Goal: Navigation & Orientation: Find specific page/section

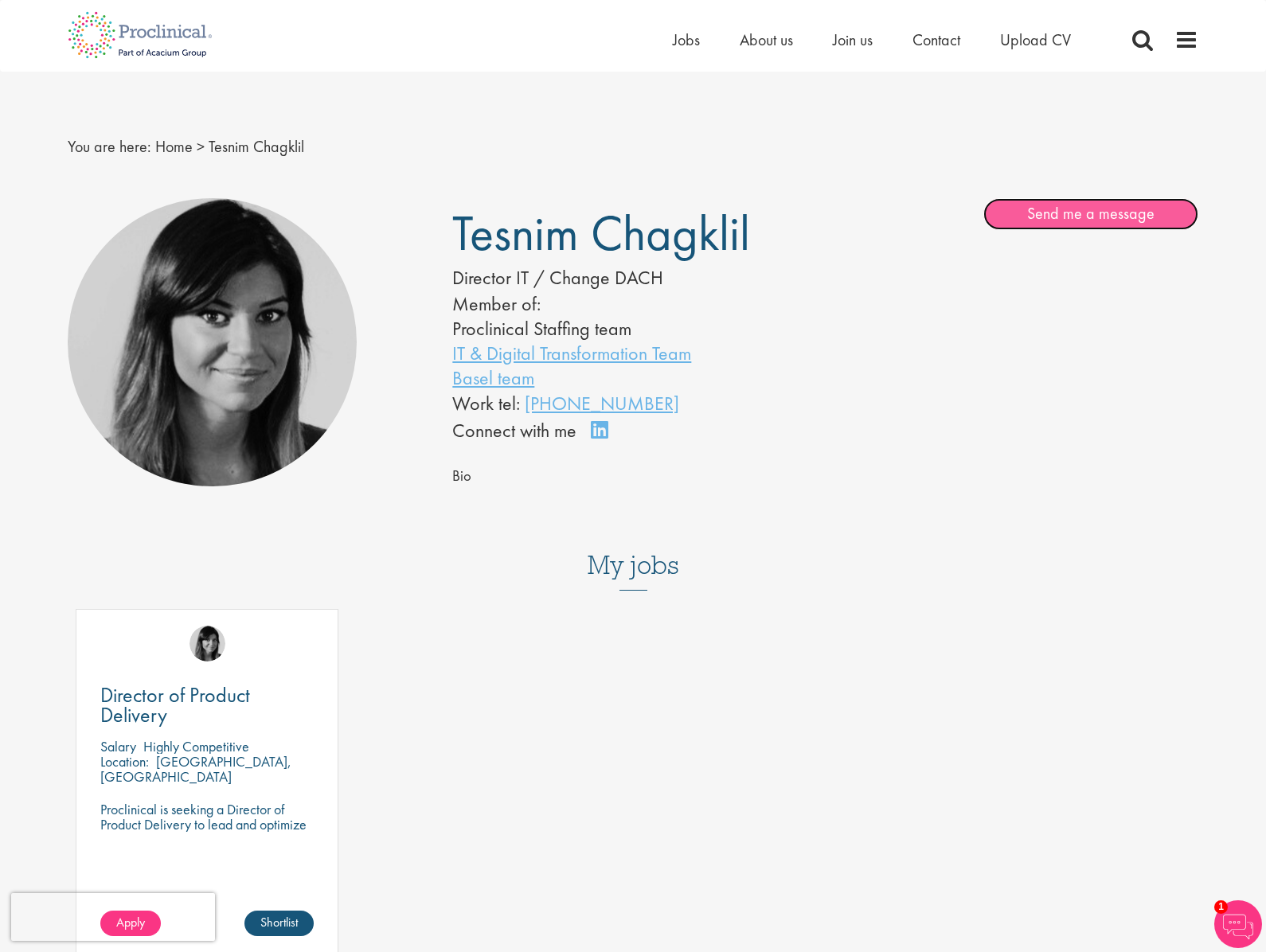
click at [1019, 217] on link "Send me a message" at bounding box center [1090, 213] width 215 height 32
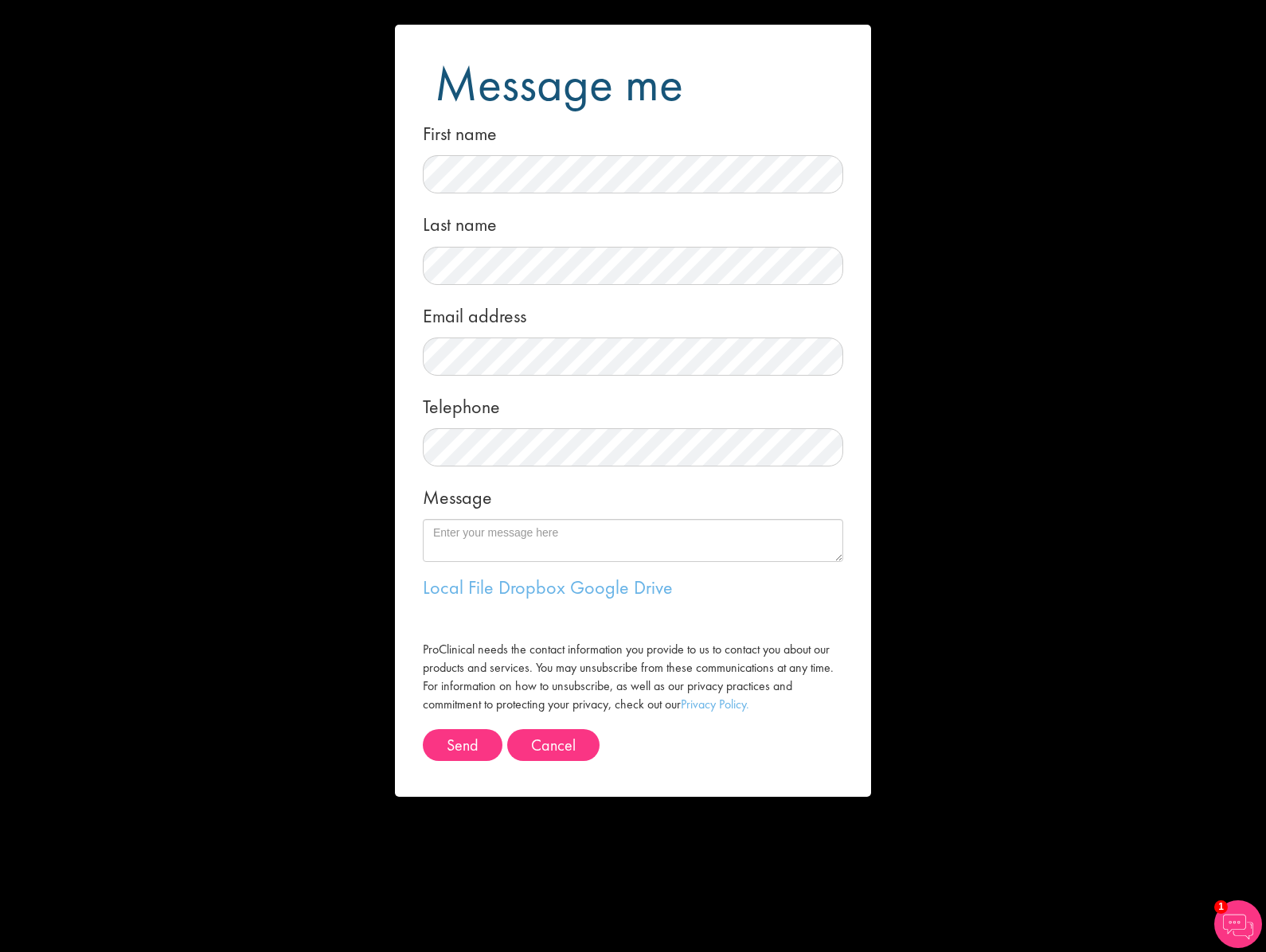
click at [211, 233] on div "Message me First name Last name Email address Telephone Message Local File Drop…" at bounding box center [633, 476] width 1266 height 952
click at [595, 745] on button "Cancel" at bounding box center [553, 744] width 92 height 32
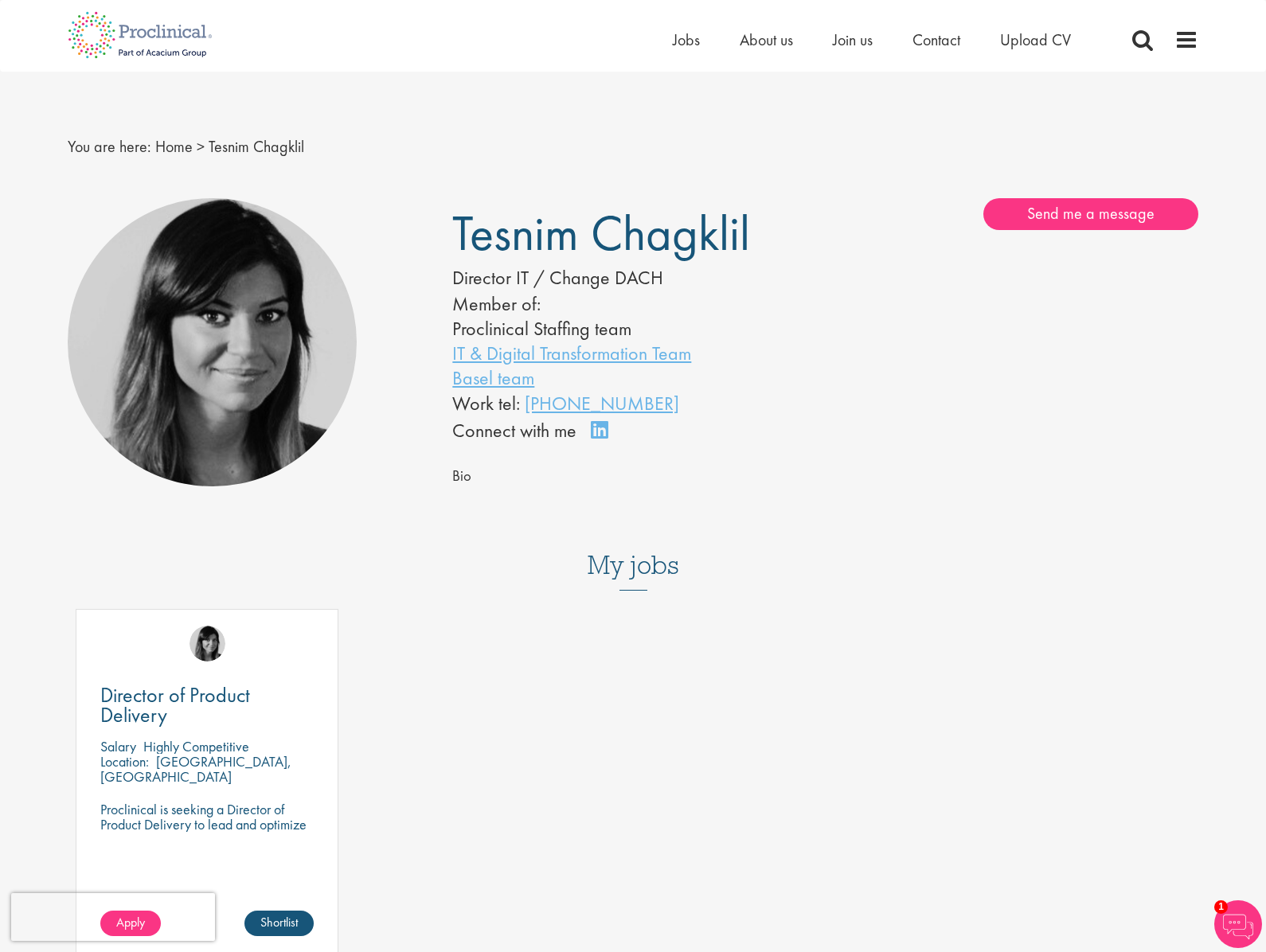
click at [286, 387] on img at bounding box center [212, 343] width 289 height 289
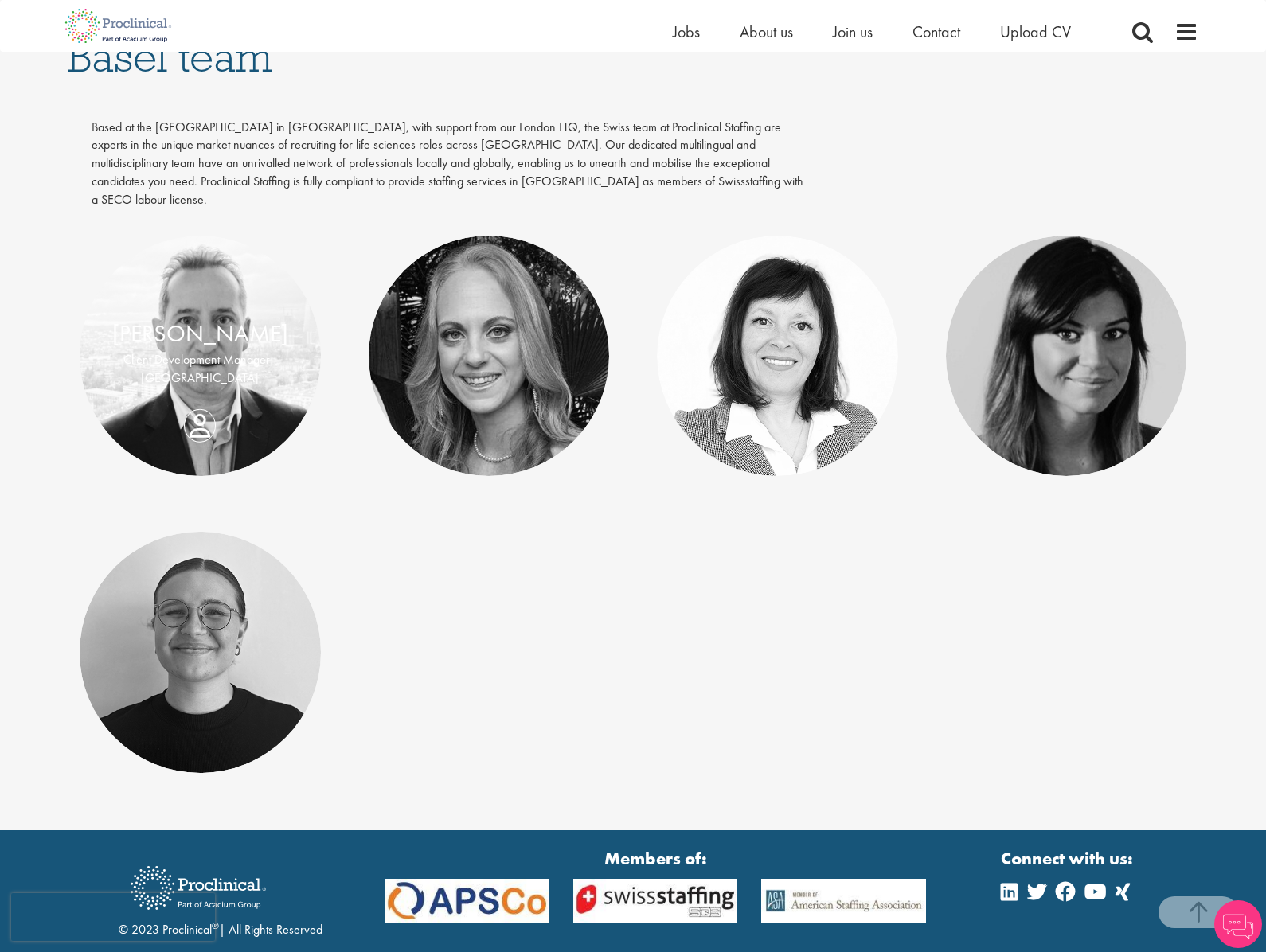
scroll to position [343, 0]
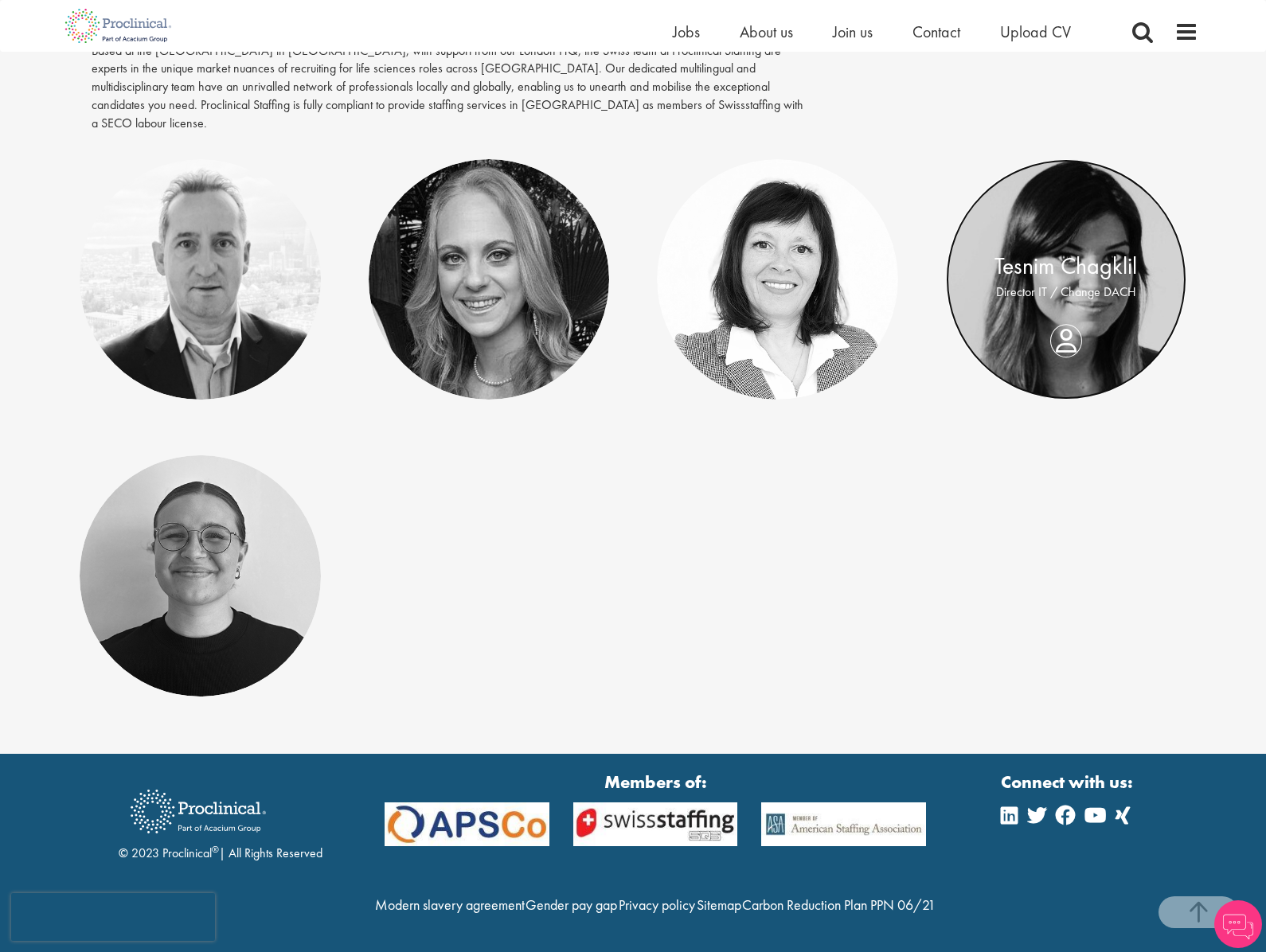
click at [1108, 296] on link at bounding box center [1066, 279] width 241 height 241
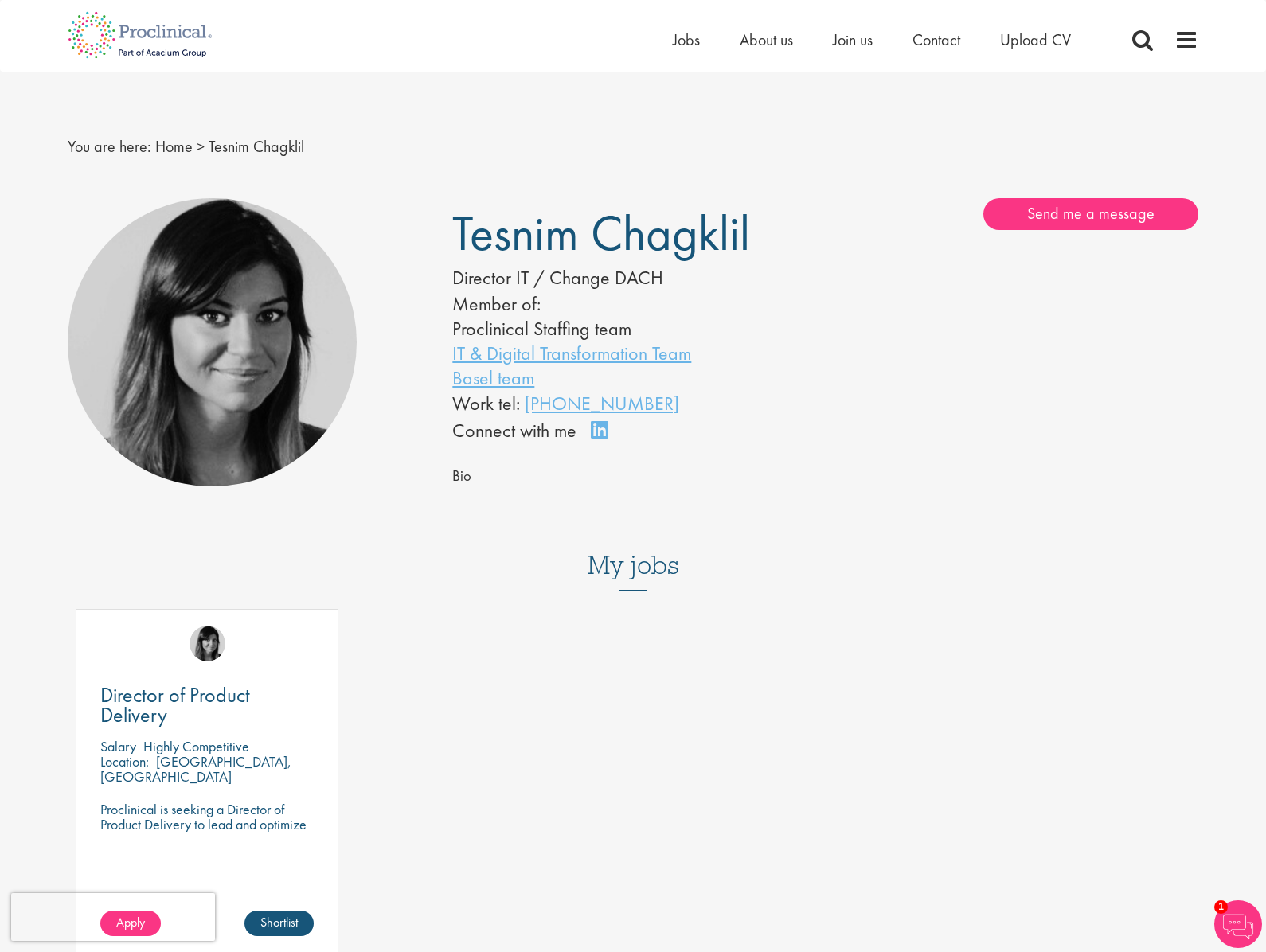
click at [605, 237] on span "Tesnim Chagklil" at bounding box center [600, 232] width 298 height 64
drag, startPoint x: 606, startPoint y: 237, endPoint x: 673, endPoint y: 237, distance: 67.0
click at [674, 236] on span "Tesnim Chagklil" at bounding box center [600, 232] width 298 height 64
copy span "Chagklil"
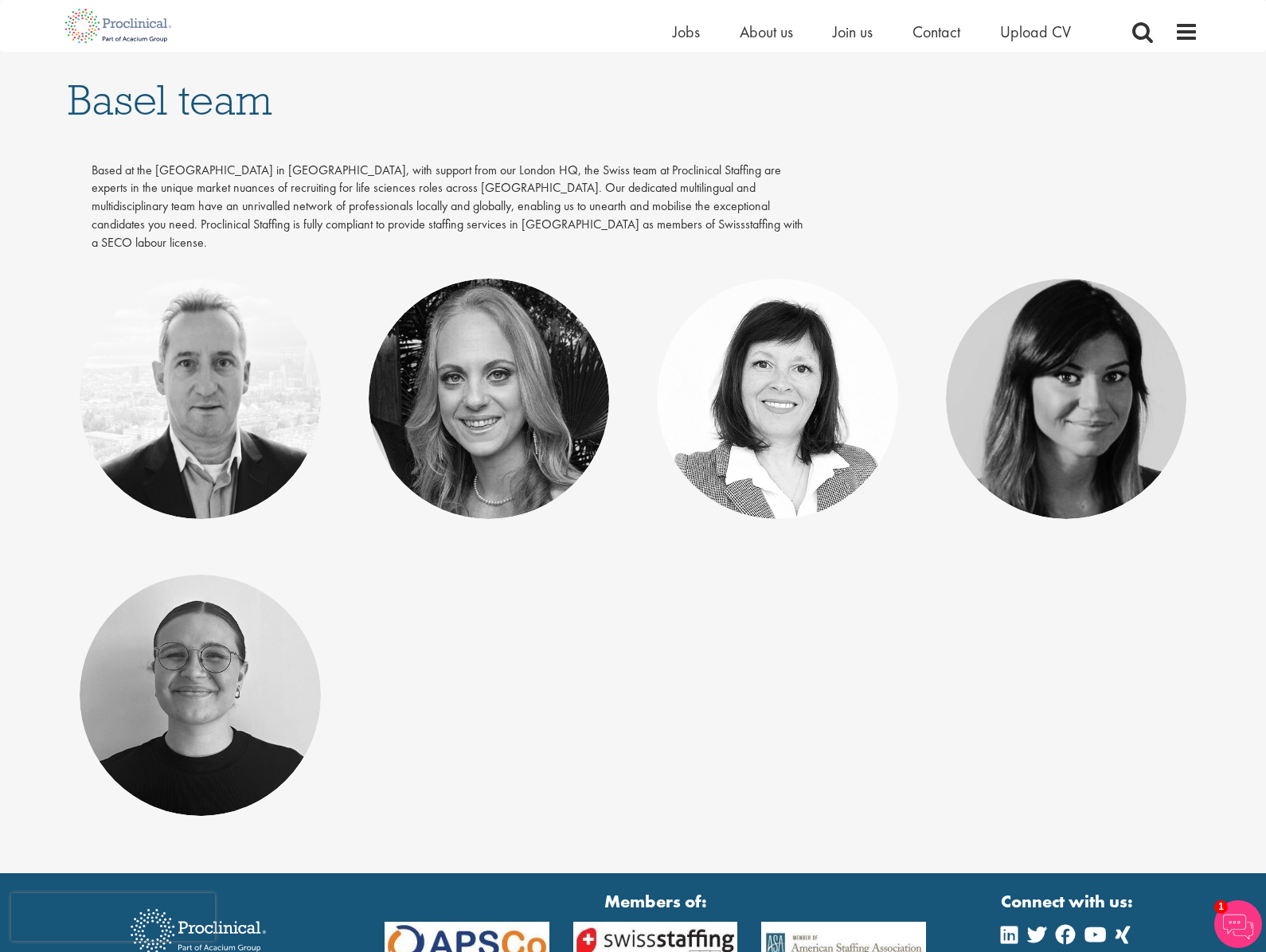
scroll to position [210, 0]
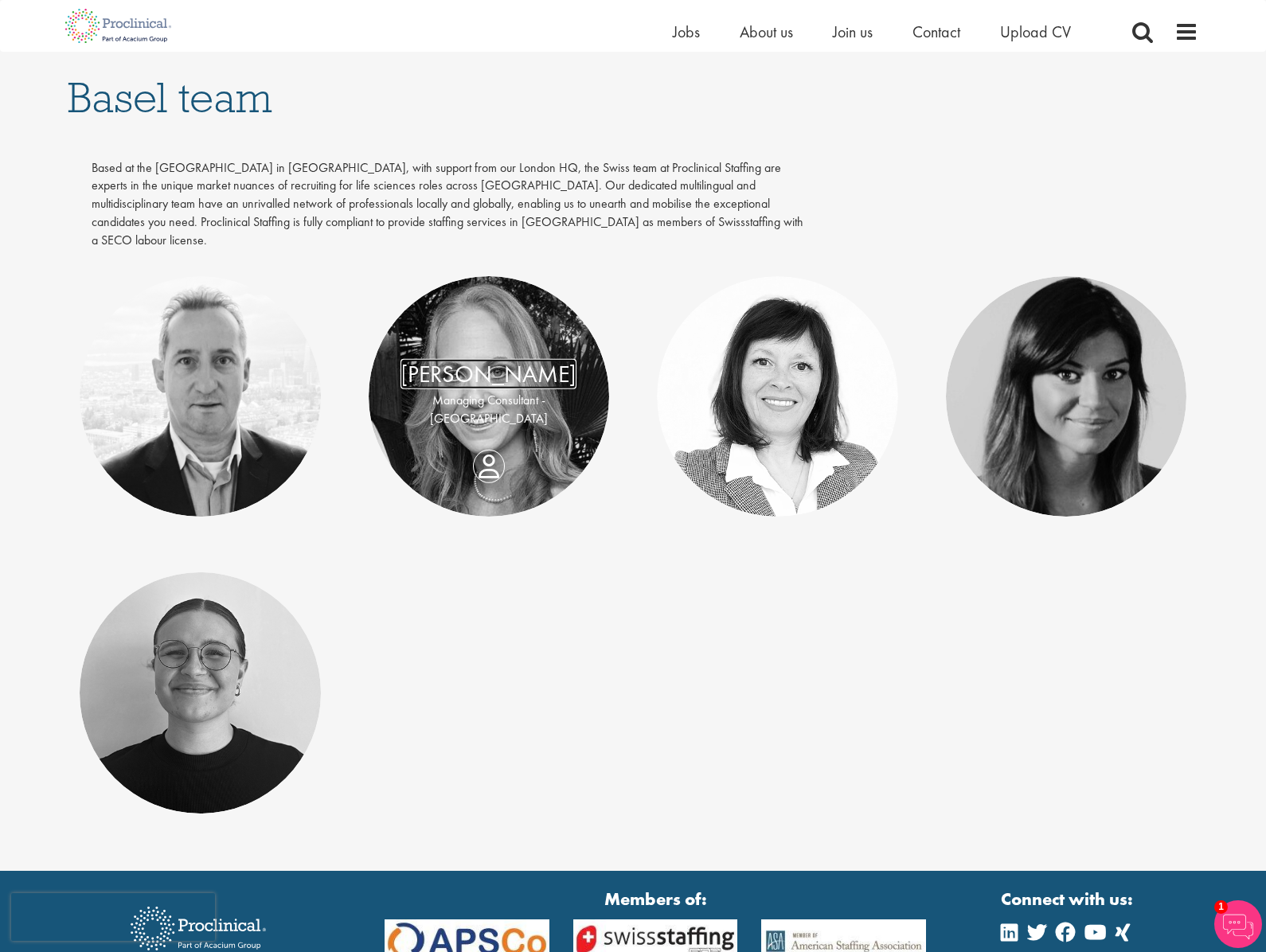
click at [494, 370] on link "[PERSON_NAME]" at bounding box center [488, 374] width 176 height 31
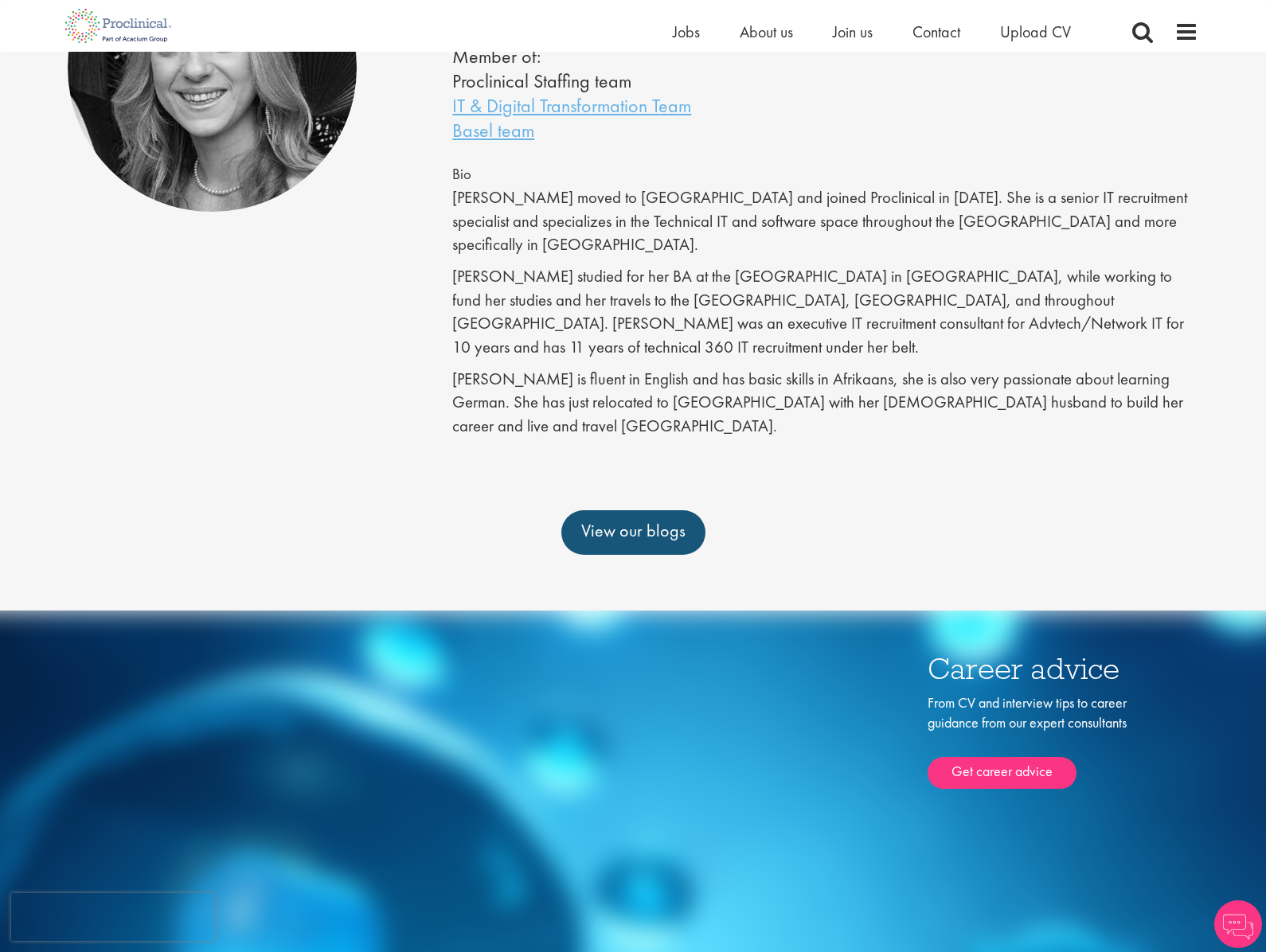
scroll to position [450, 0]
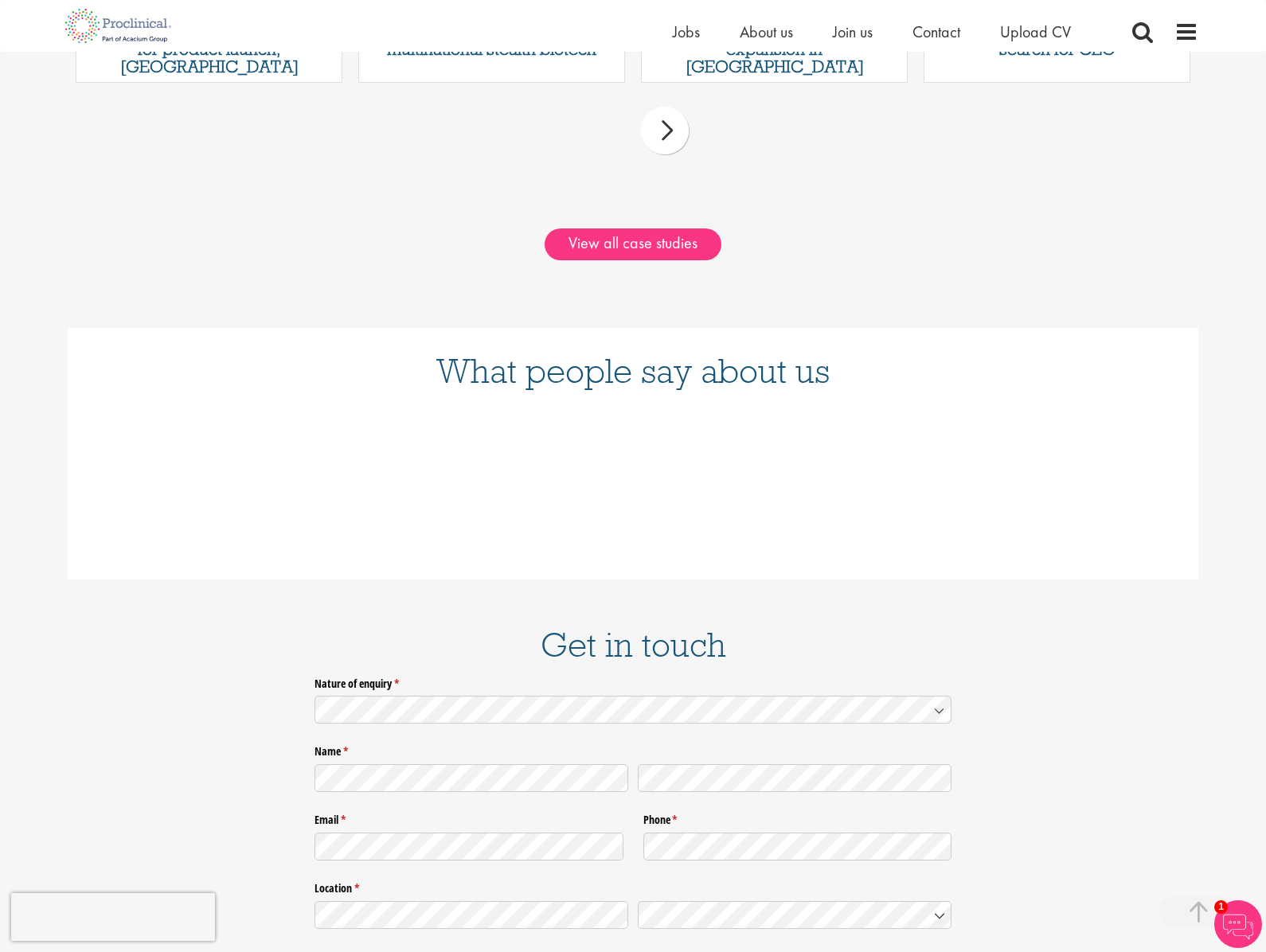
scroll to position [2190, 0]
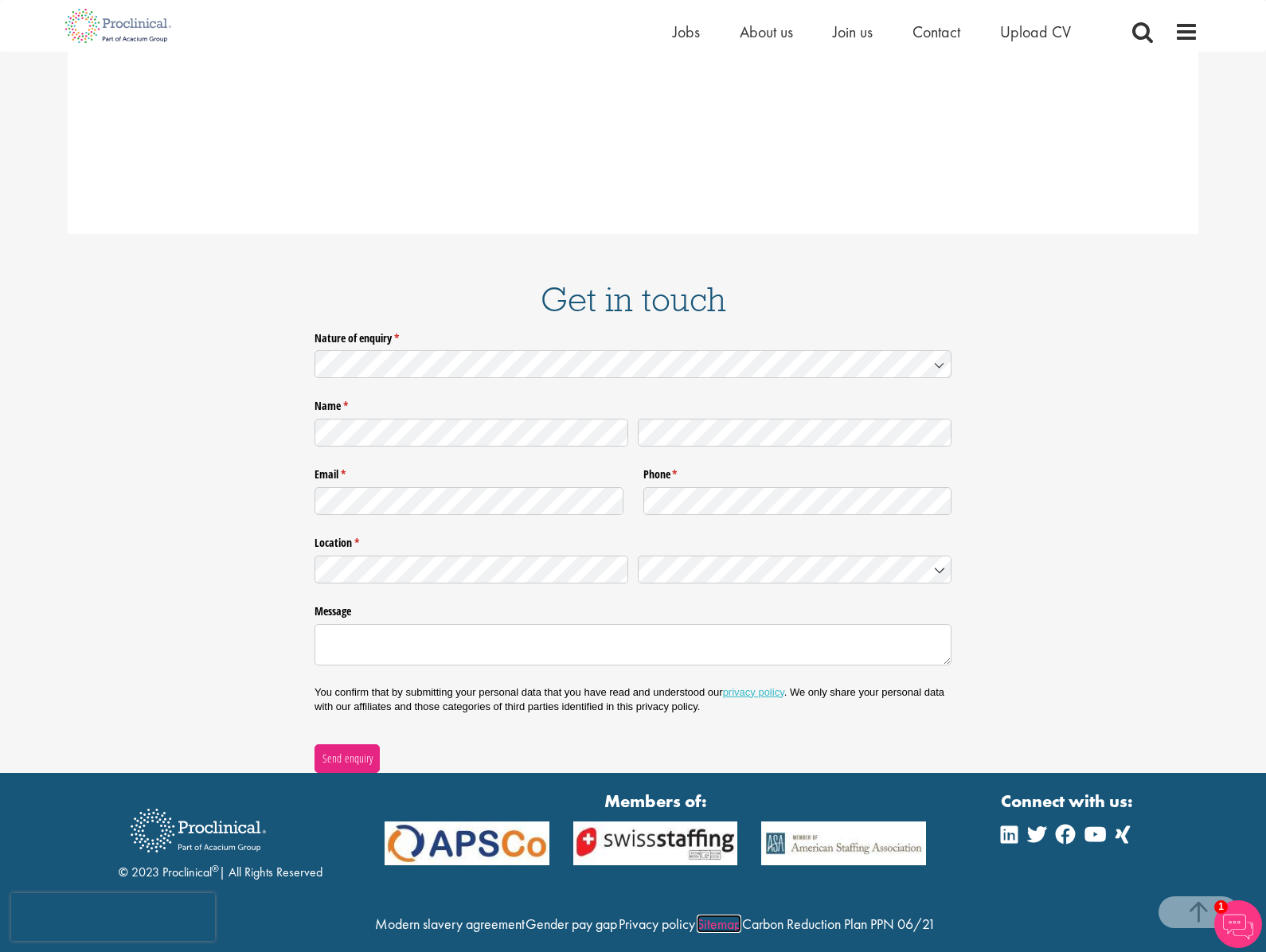
click at [741, 915] on link "Sitemap" at bounding box center [719, 923] width 45 height 18
